Goal: Transaction & Acquisition: Purchase product/service

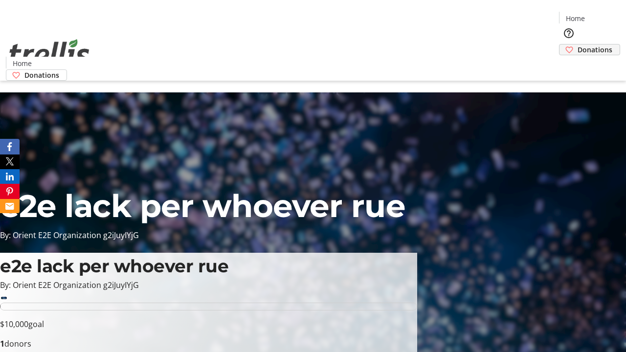
click at [577, 44] on span "Donations" at bounding box center [594, 49] width 35 height 10
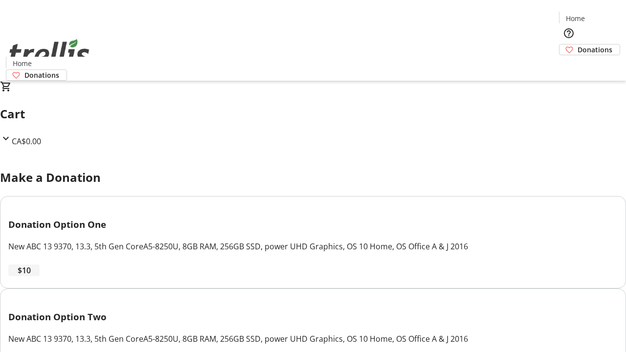
click at [31, 276] on span "$10" at bounding box center [24, 270] width 13 height 12
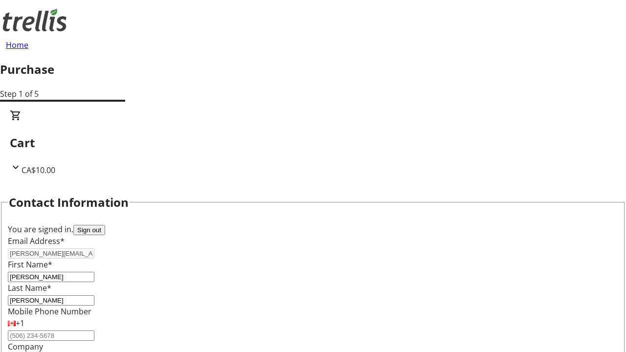
select select "CA"
type input "[STREET_ADDRESS][PERSON_NAME]"
type input "Kelowna"
select select "BC"
type input "Kelowna"
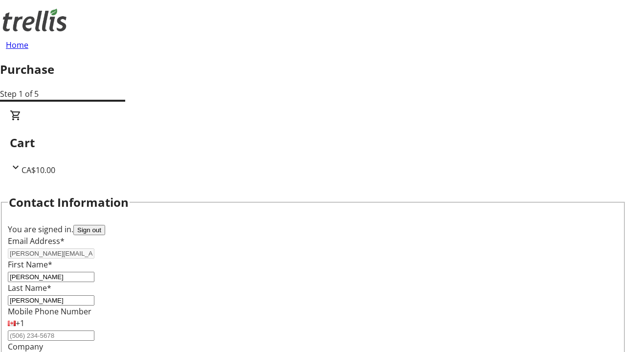
type input "V1Y 0C2"
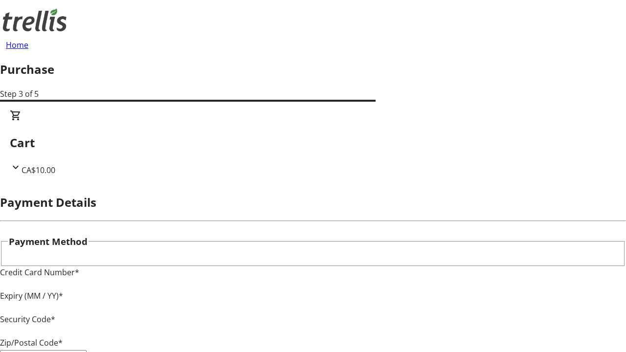
type input "V1Y 0C2"
